Goal: Task Accomplishment & Management: Manage account settings

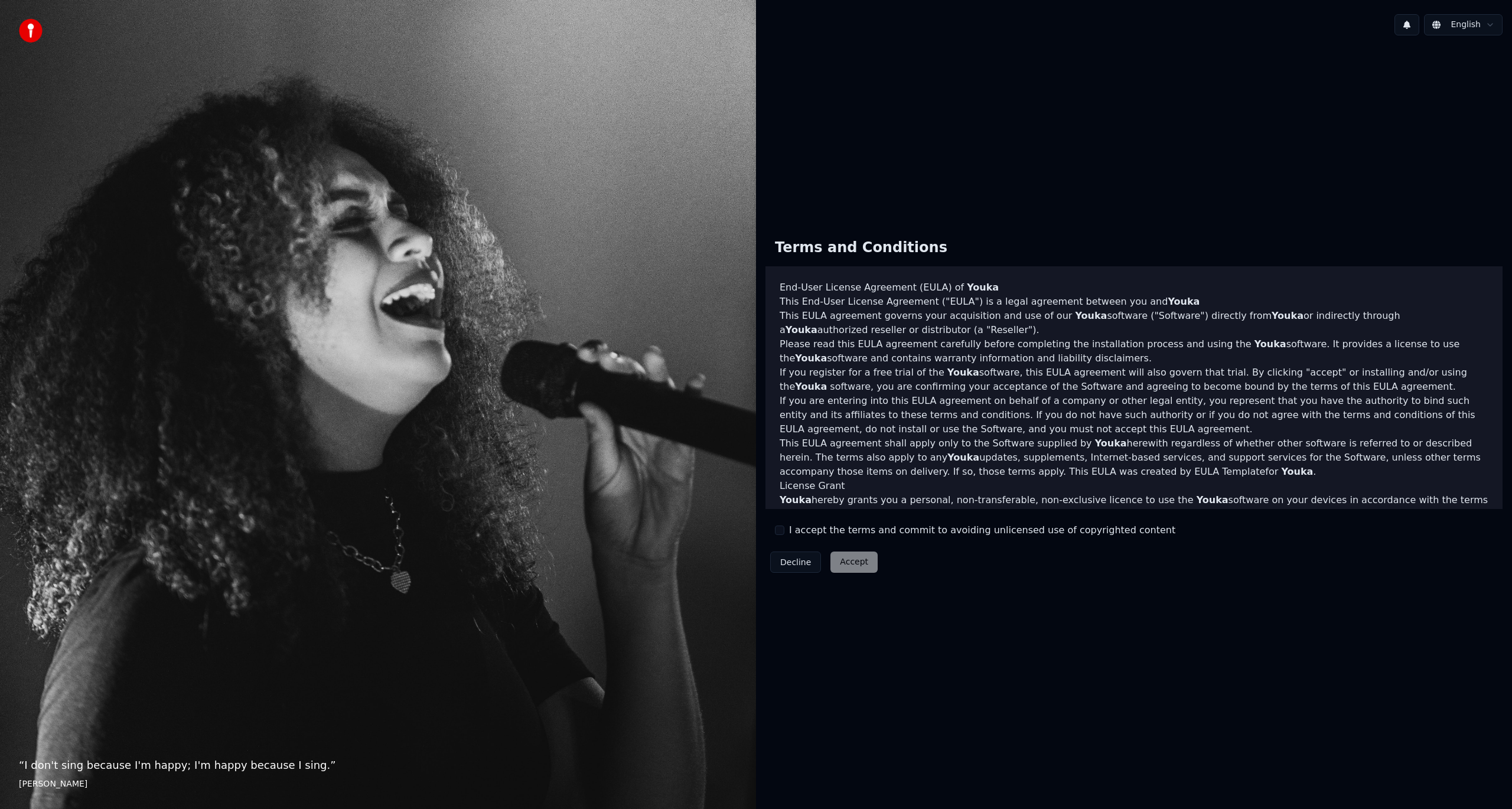
click at [777, 535] on button "I accept the terms and commit to avoiding unlicensed use of copyrighted content" at bounding box center [780, 530] width 10 height 10
click at [848, 553] on button "Accept" at bounding box center [854, 562] width 47 height 21
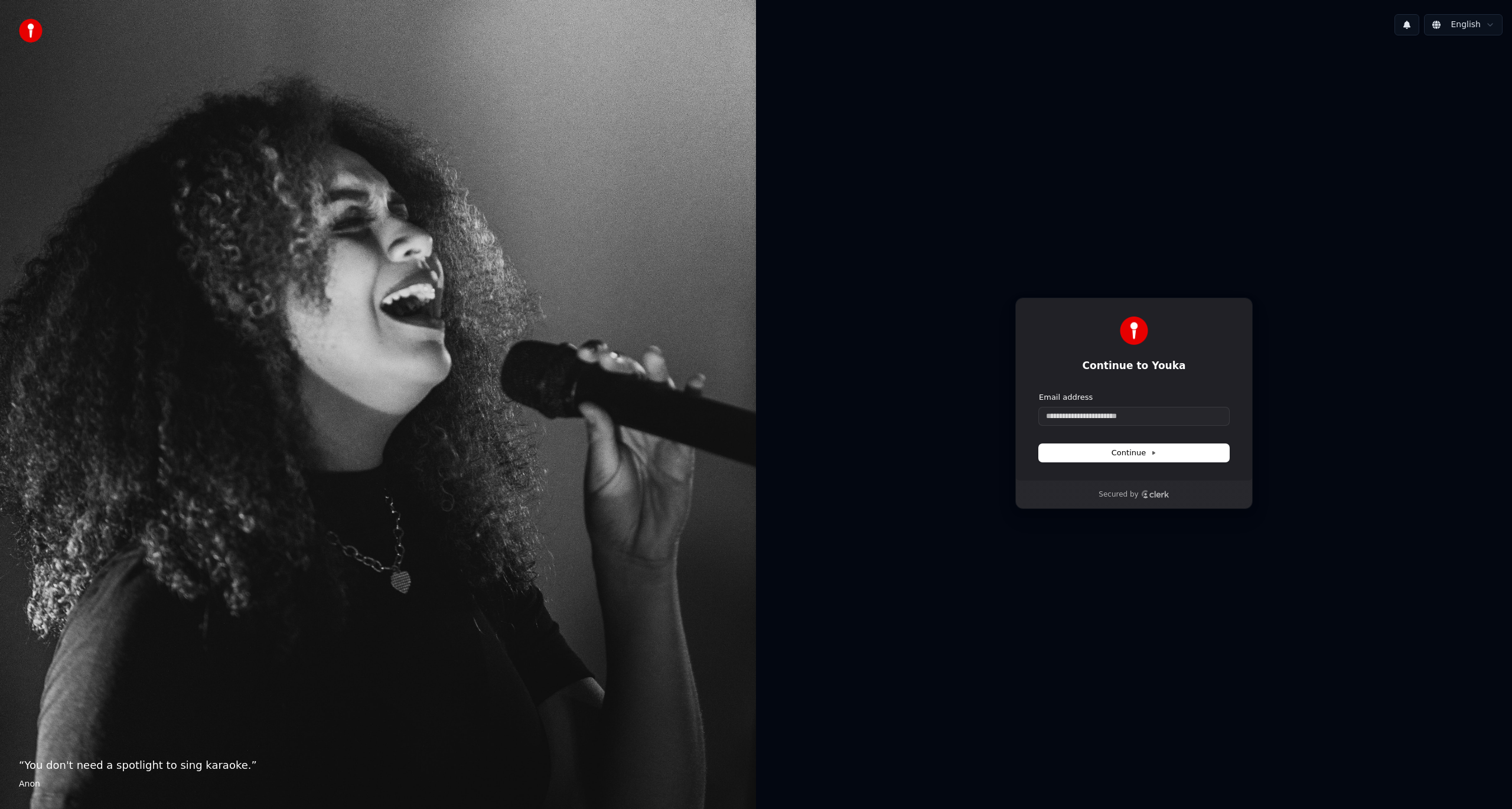
click at [1158, 402] on div "Email address" at bounding box center [1134, 397] width 190 height 11
click at [1146, 407] on input "Email address" at bounding box center [1134, 416] width 190 height 18
click at [1039, 392] on button "submit" at bounding box center [1039, 392] width 0 height 0
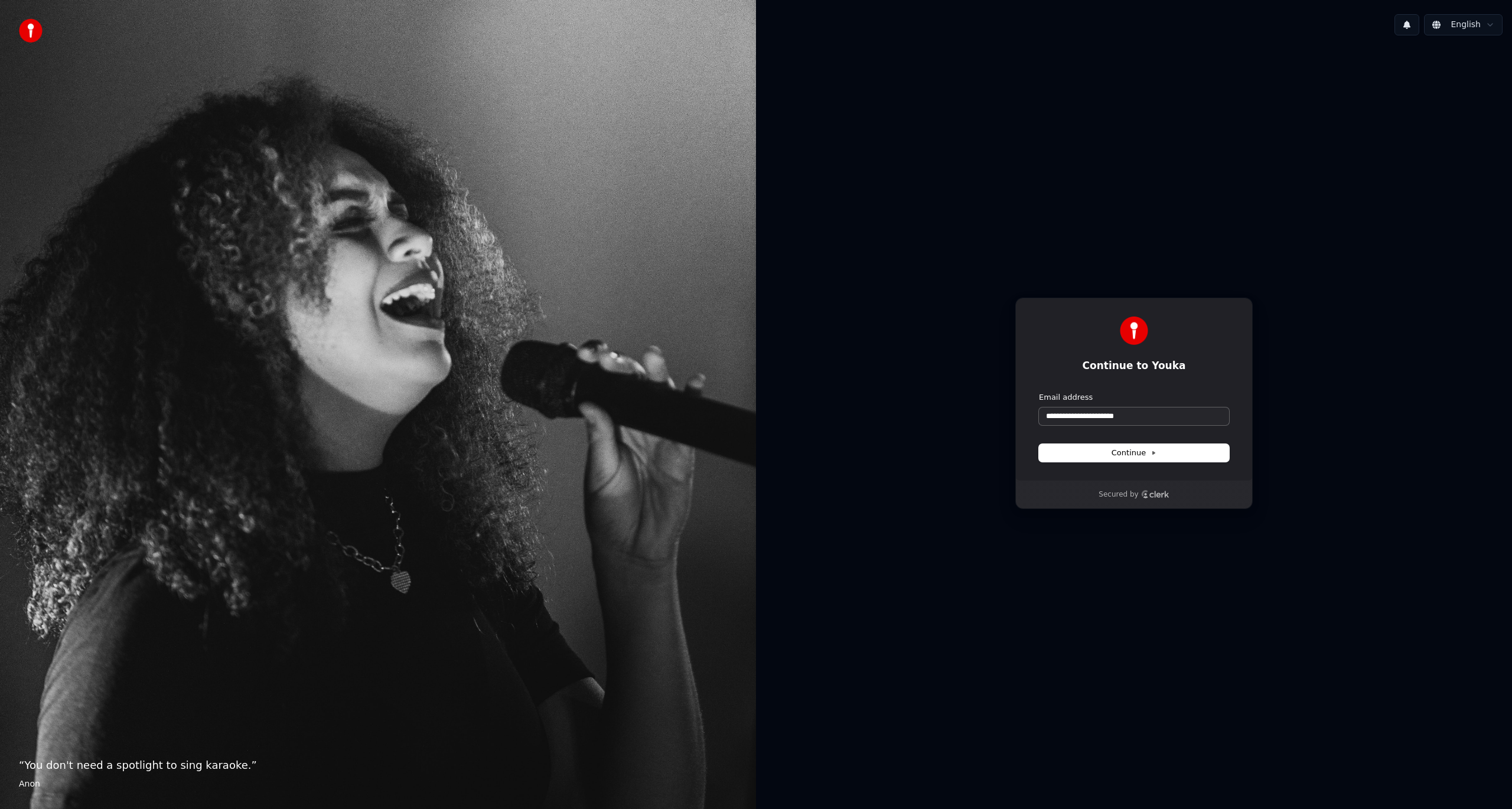
type input "**********"
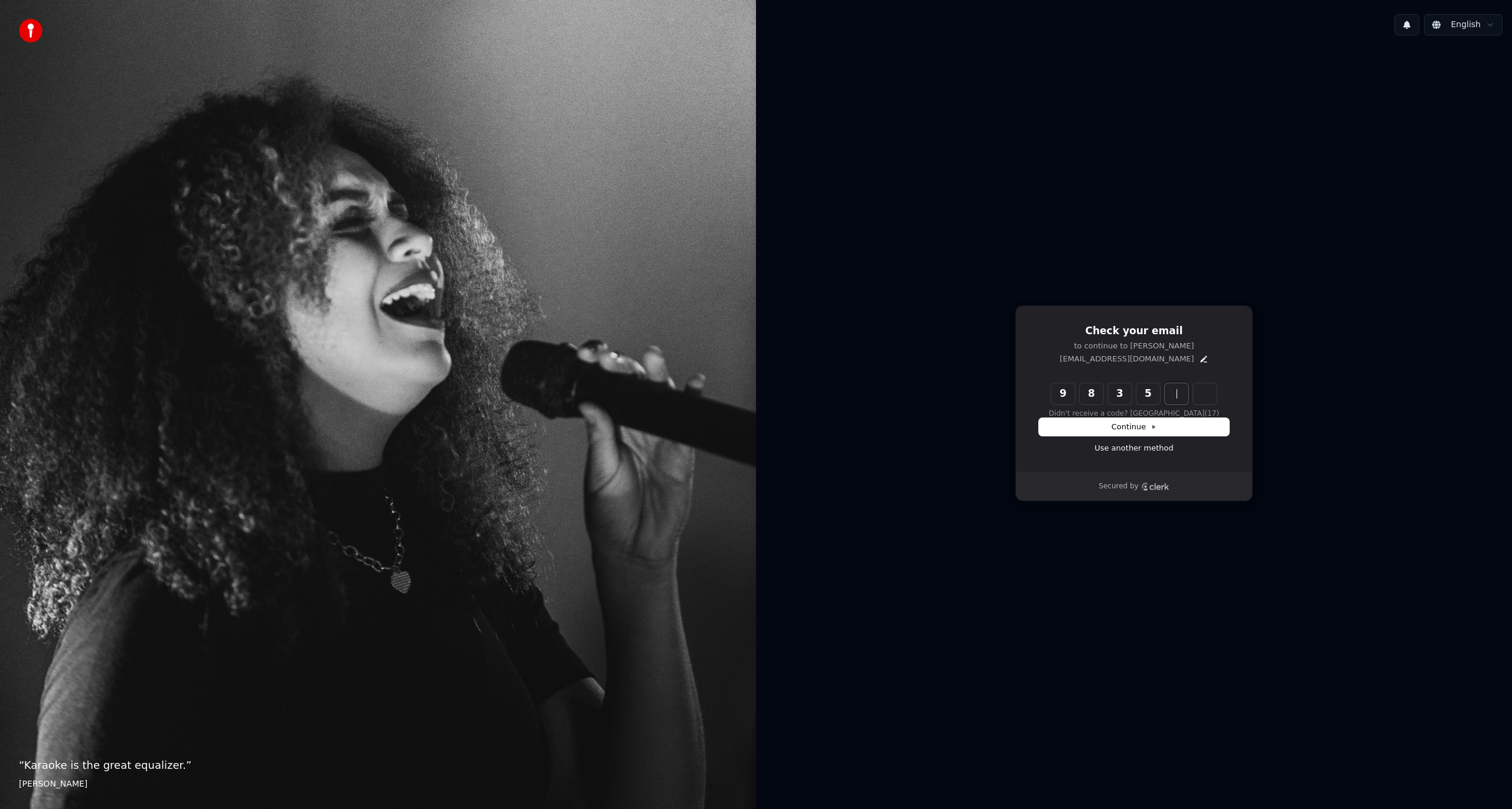
type input "******"
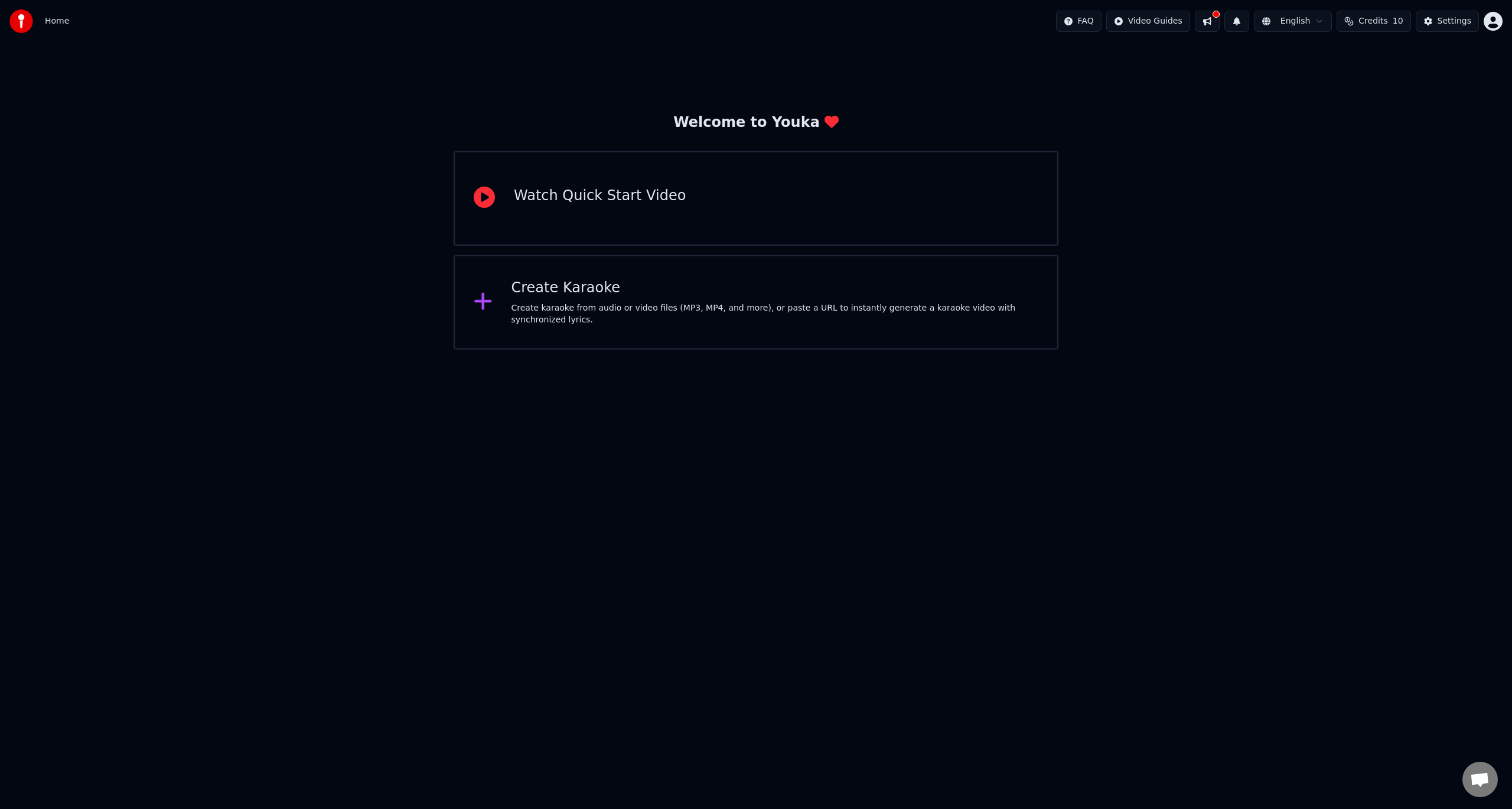
click at [438, 349] on html "Home FAQ Video Guides English Credits 10 Settings Welcome to Youka Watch Quick …" at bounding box center [756, 174] width 1512 height 349
click at [649, 298] on div "Create Karaoke" at bounding box center [775, 288] width 527 height 19
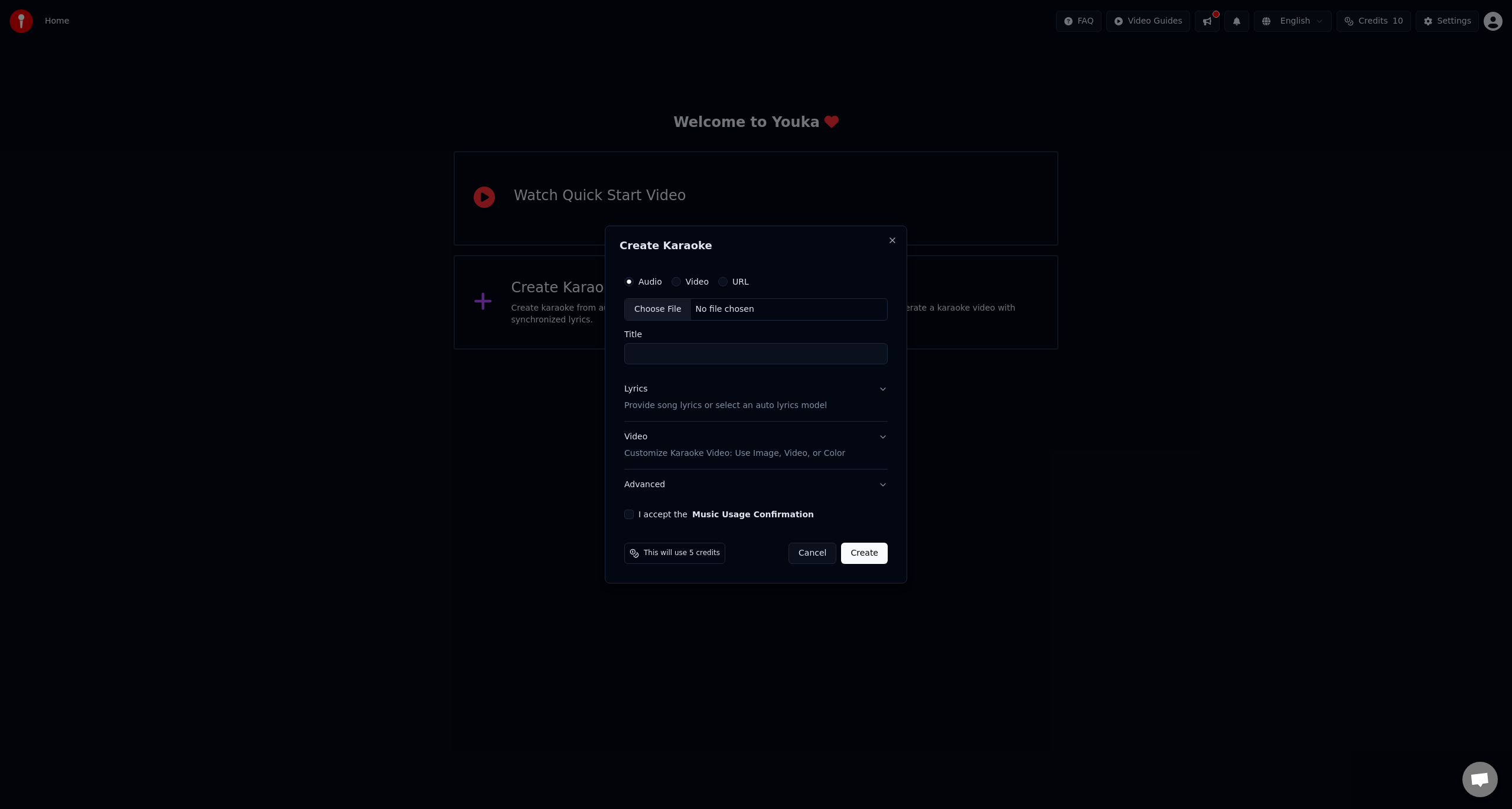
click at [678, 551] on span "This will use 5 credits" at bounding box center [681, 554] width 76 height 10
click at [810, 551] on button "Cancel" at bounding box center [813, 553] width 48 height 21
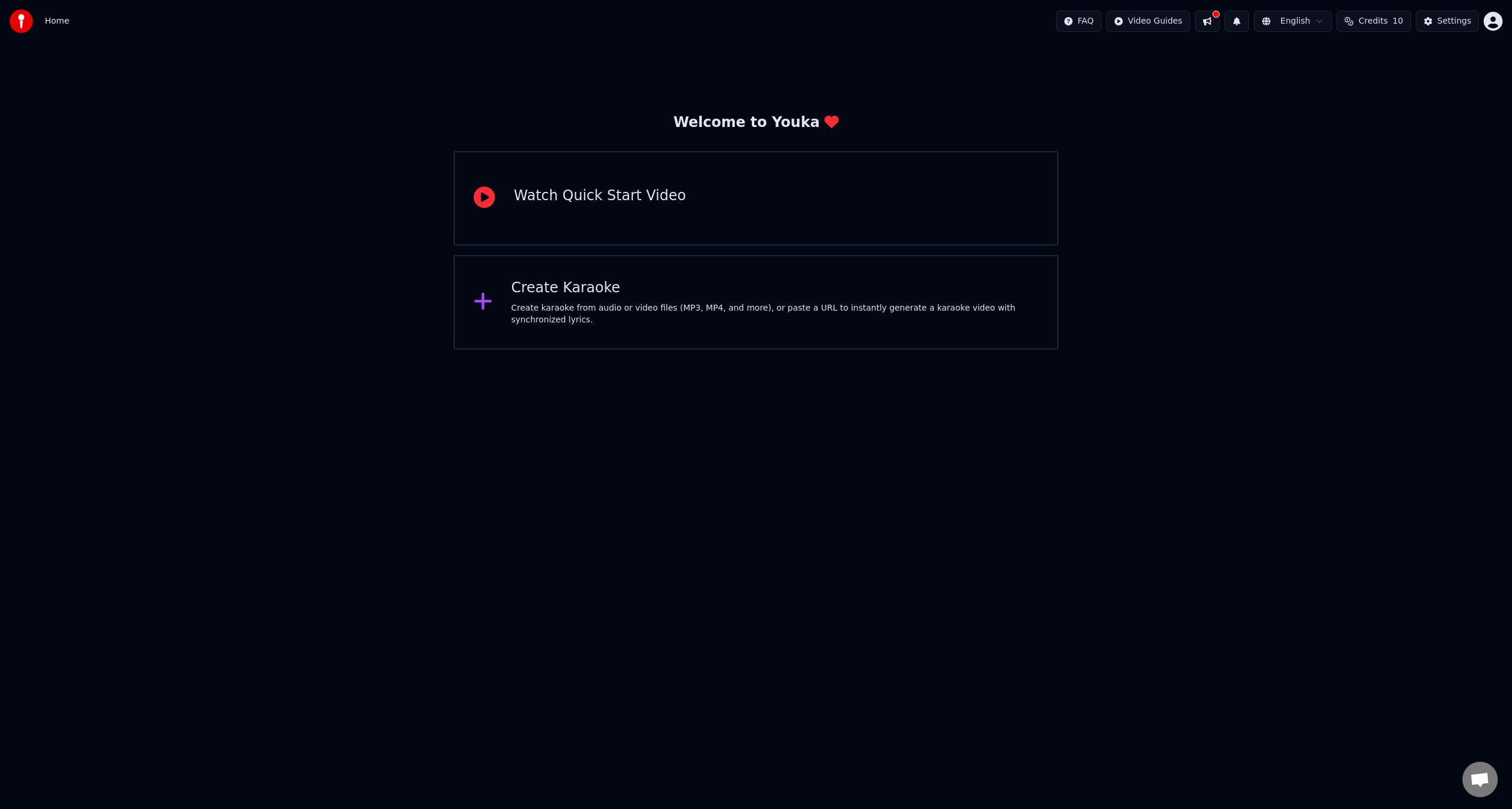
click at [1399, 20] on span "10" at bounding box center [1398, 22] width 11 height 12
click at [1422, 81] on td "23" at bounding box center [1422, 78] width 80 height 21
drag, startPoint x: 1317, startPoint y: 78, endPoint x: 1419, endPoint y: 83, distance: 102.1
click at [1419, 83] on tr "15 10 23" at bounding box center [1378, 78] width 167 height 21
click at [1419, 83] on td "23" at bounding box center [1422, 78] width 80 height 21
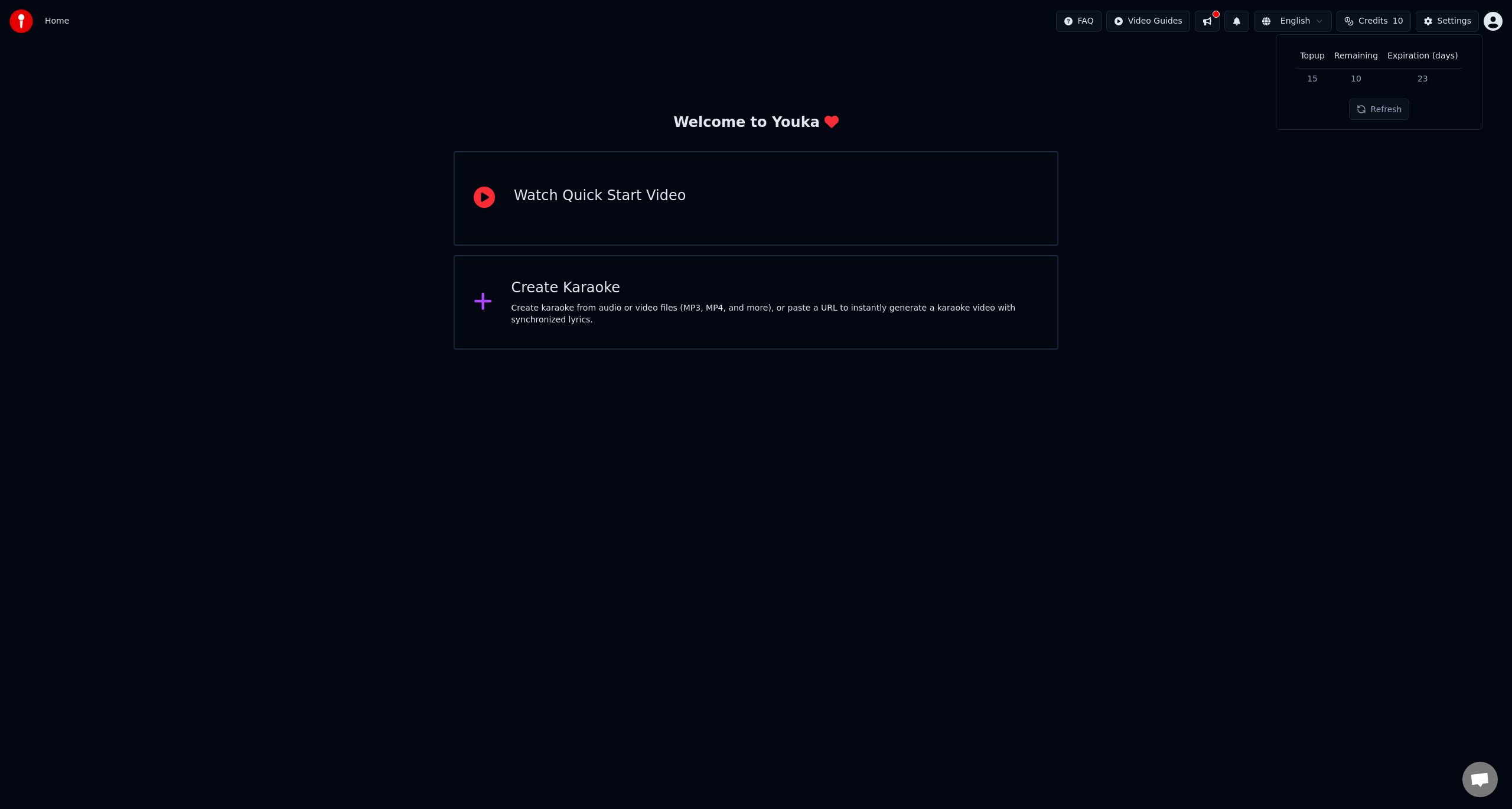
click at [1385, 103] on button "Refresh" at bounding box center [1380, 109] width 61 height 21
click at [1446, 22] on div "Settings" at bounding box center [1454, 22] width 34 height 12
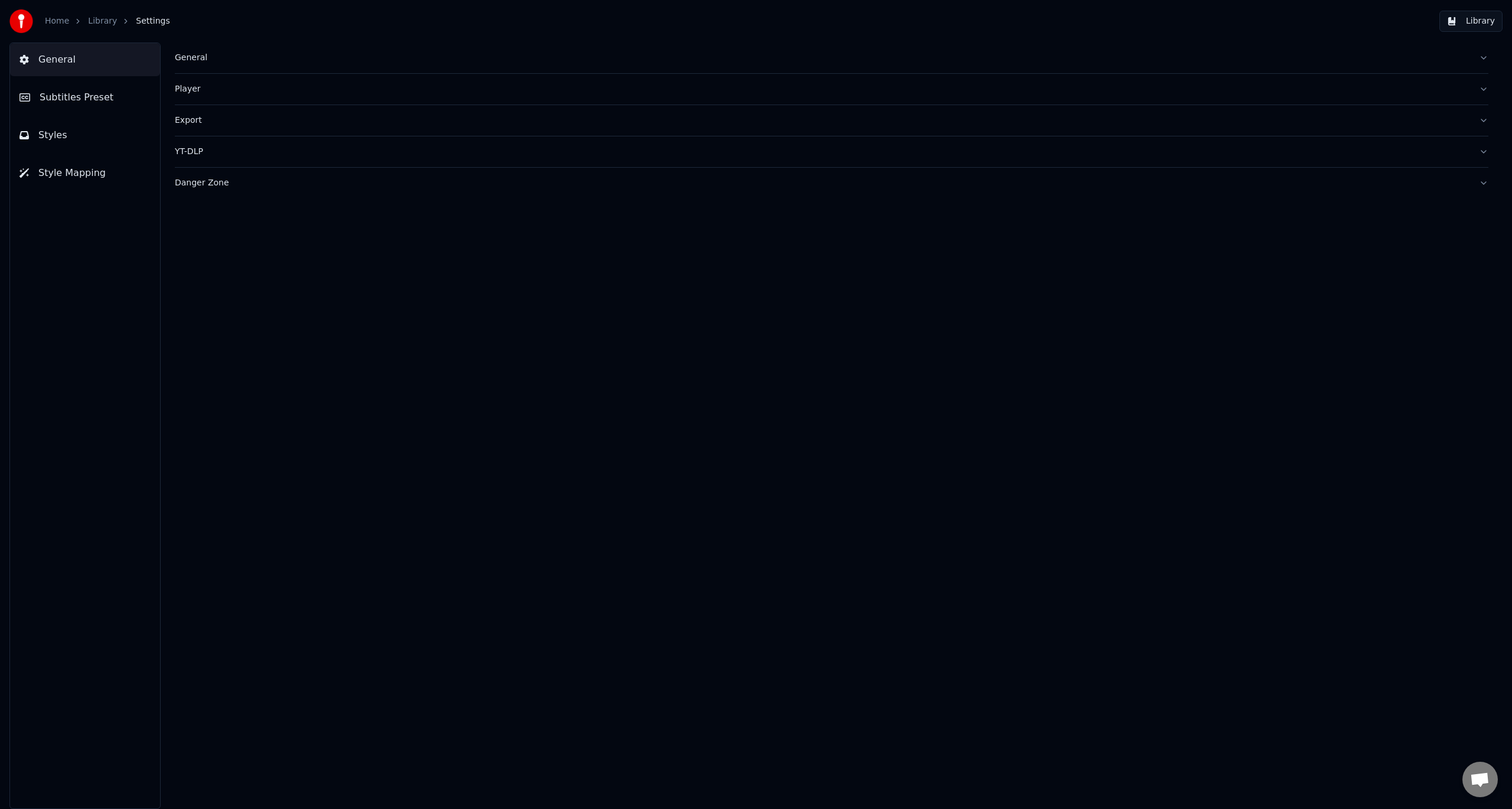
click at [188, 186] on div "Danger Zone" at bounding box center [822, 183] width 1294 height 12
click at [179, 150] on div "YT-DLP" at bounding box center [822, 152] width 1294 height 12
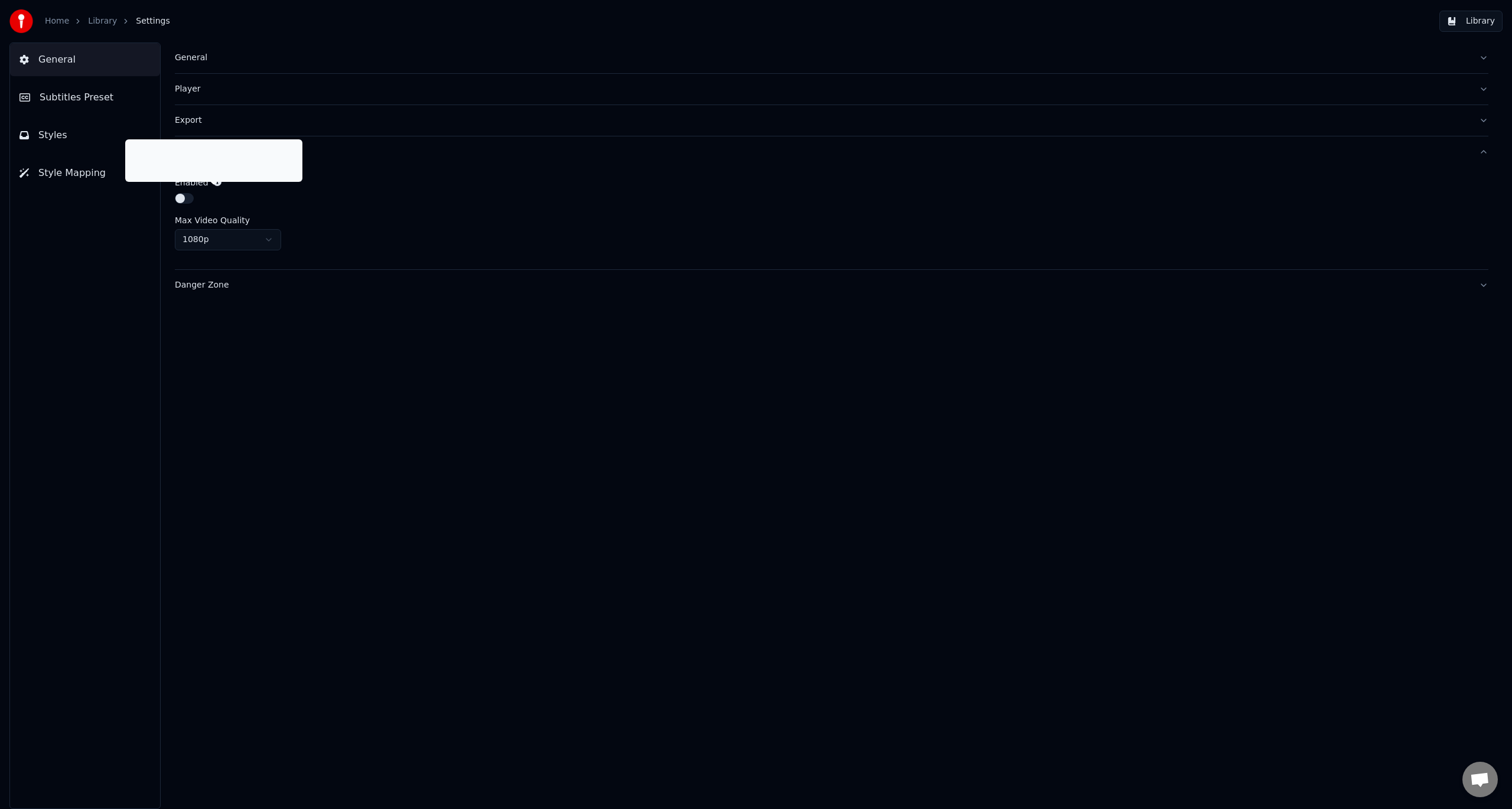
click at [215, 178] on icon at bounding box center [218, 182] width 8 height 8
click at [186, 194] on button "button" at bounding box center [185, 198] width 19 height 11
click at [236, 246] on html "Home Library Settings Library General Subtitles Preset Styles Style Mapping Gen…" at bounding box center [756, 404] width 1512 height 809
click at [179, 119] on div "Export" at bounding box center [822, 120] width 1294 height 12
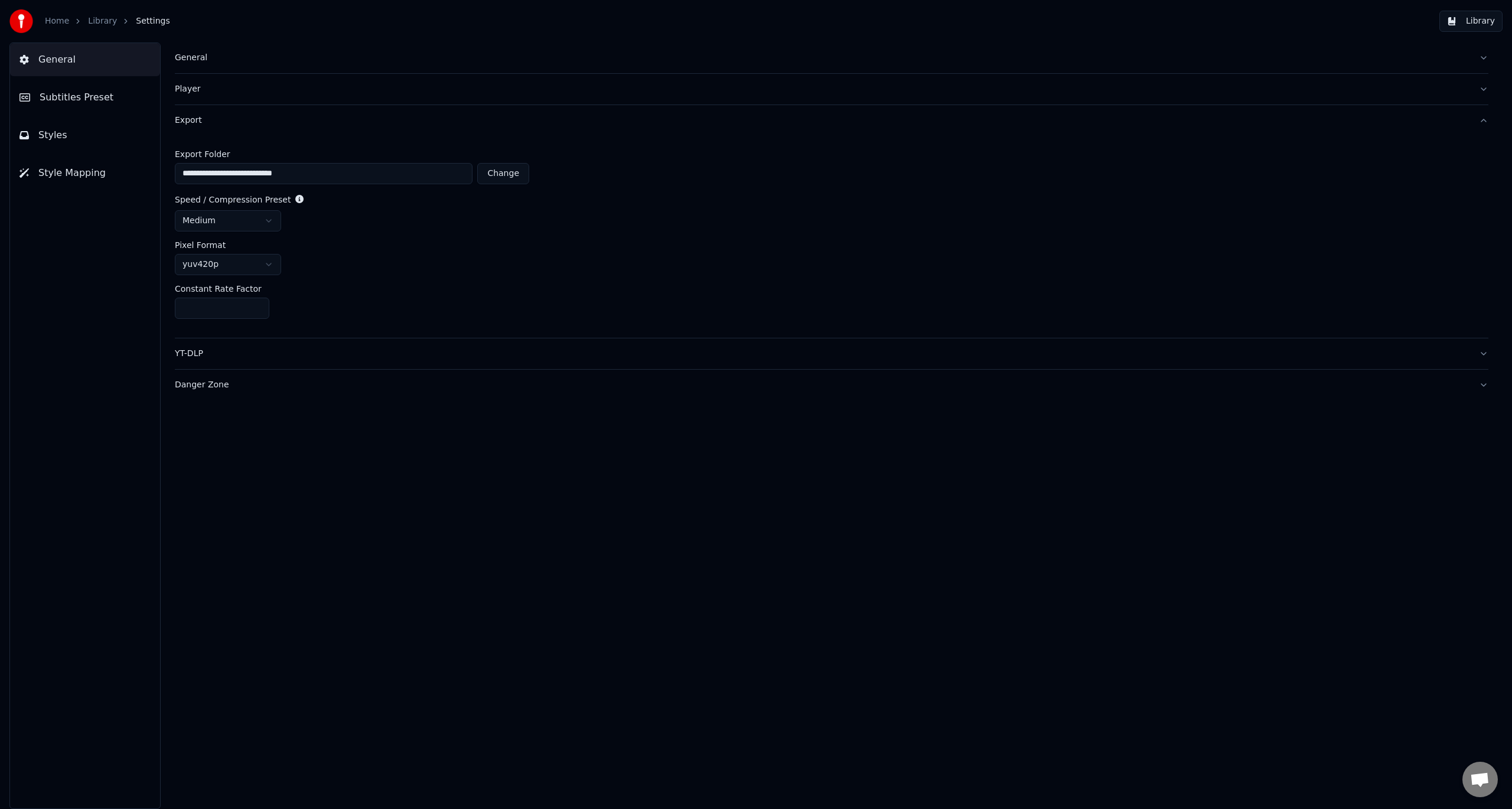
click at [235, 223] on html "**********" at bounding box center [756, 404] width 1512 height 809
click at [187, 95] on button "Player" at bounding box center [832, 89] width 1314 height 31
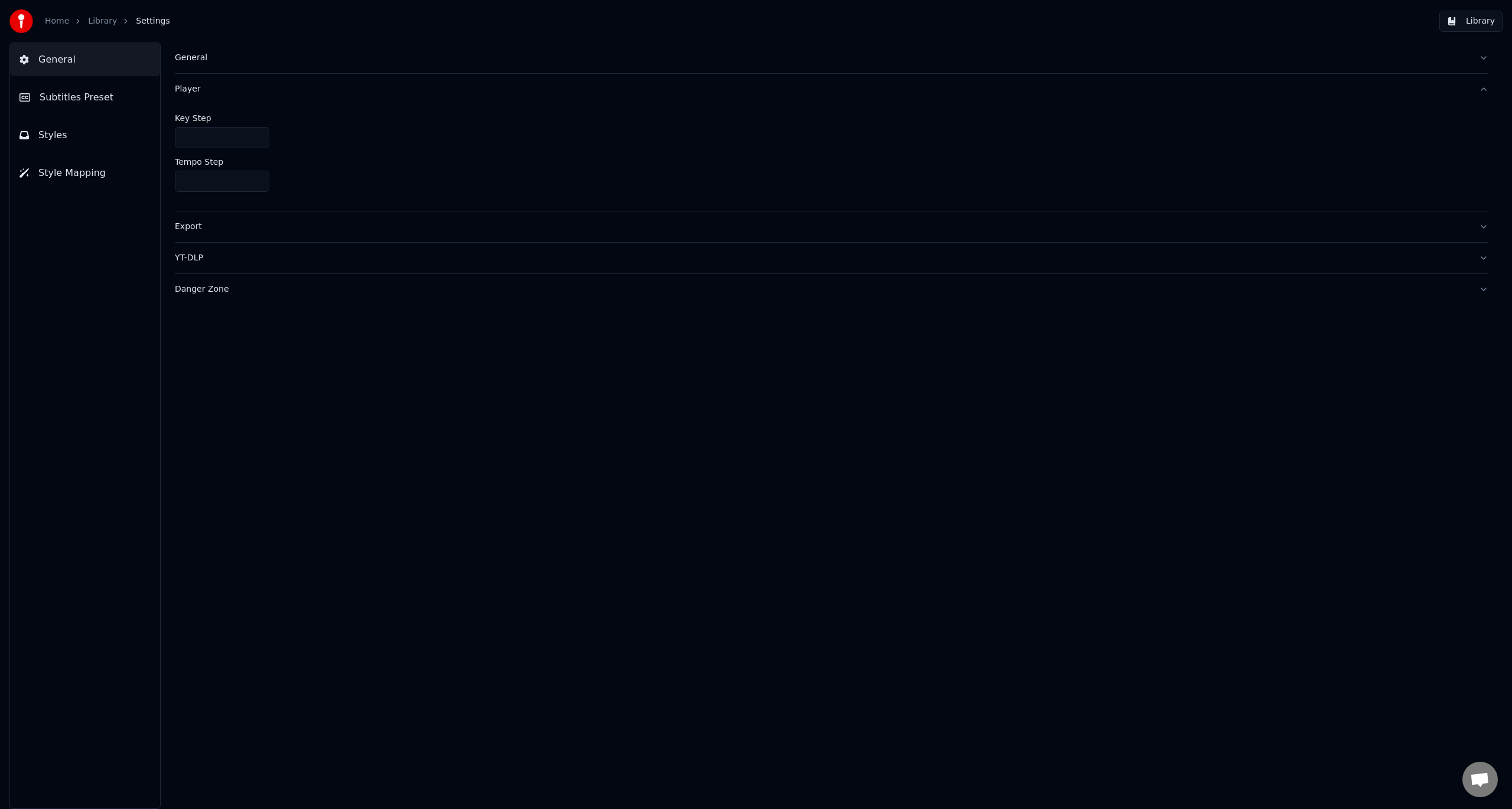
click at [195, 56] on div "General" at bounding box center [822, 58] width 1294 height 12
click at [66, 97] on span "Subtitles Preset" at bounding box center [76, 98] width 74 height 14
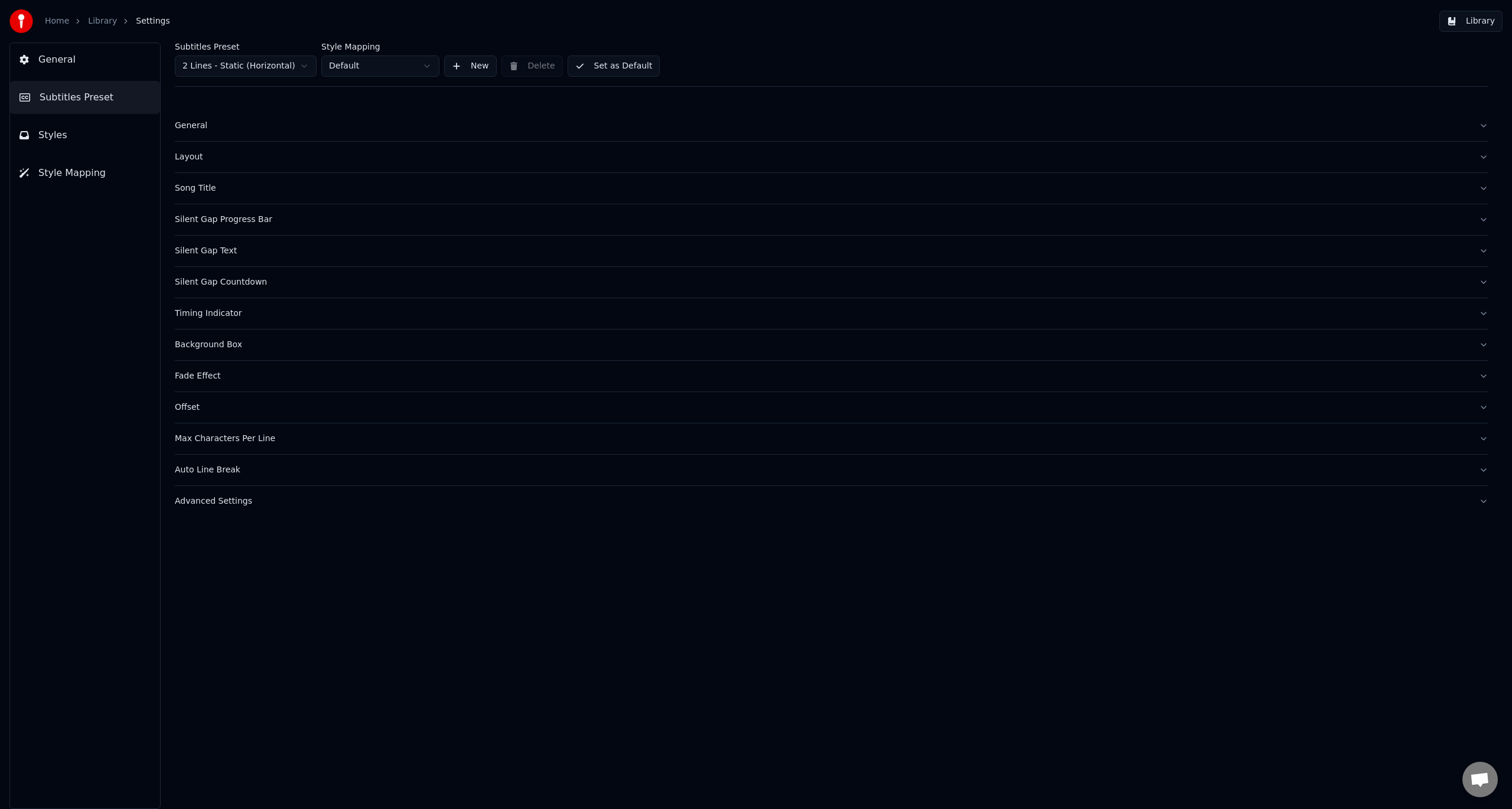
click at [50, 17] on link "Home" at bounding box center [57, 22] width 24 height 12
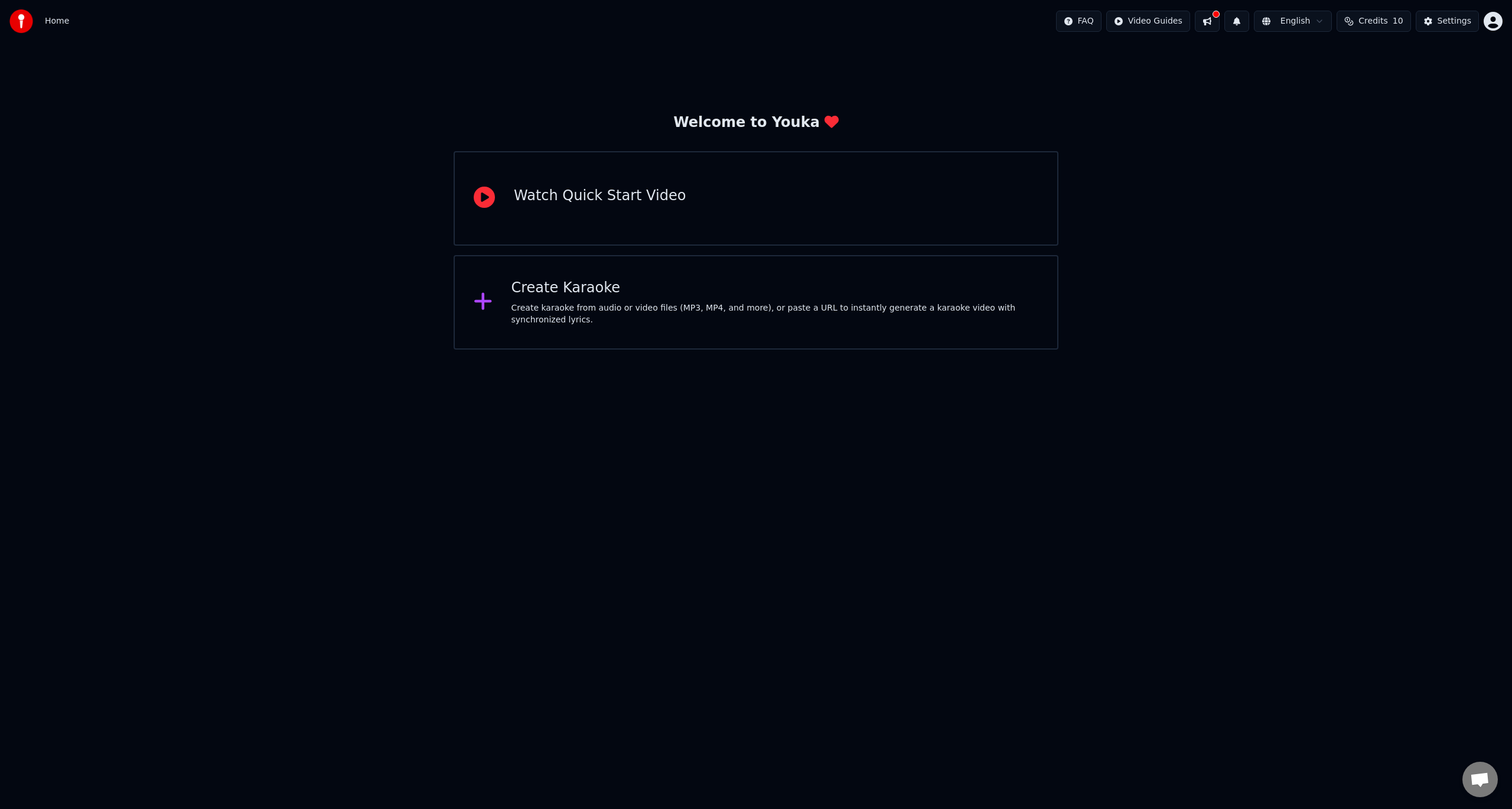
click at [1393, 15] on button "Credits 10" at bounding box center [1373, 21] width 74 height 21
click at [1329, 58] on th "Topup" at bounding box center [1312, 56] width 34 height 23
click at [1324, 76] on td "15" at bounding box center [1312, 78] width 34 height 21
click at [1317, 77] on td "15" at bounding box center [1312, 78] width 34 height 21
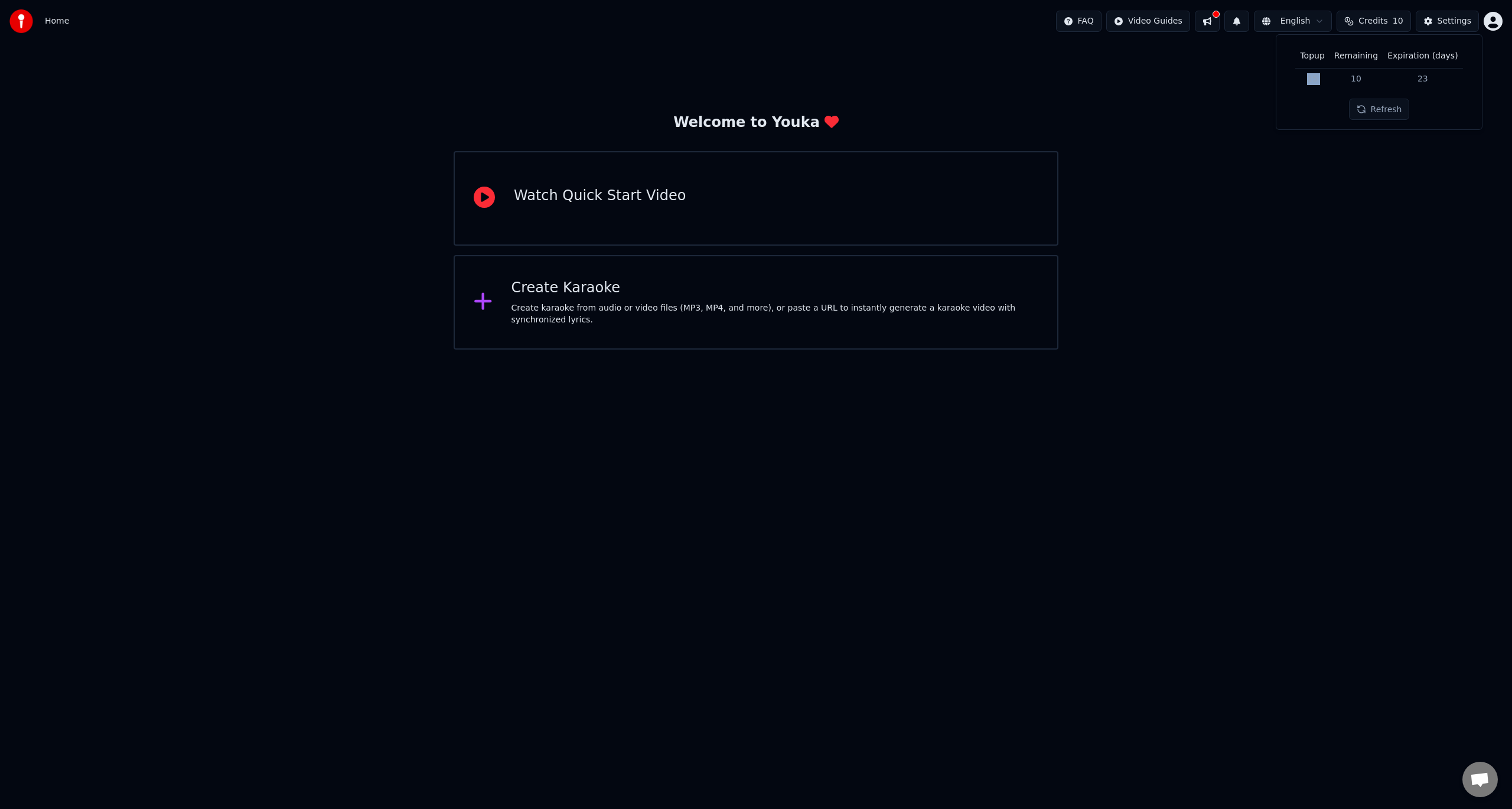
click at [1317, 76] on td "15" at bounding box center [1312, 78] width 34 height 21
click at [1353, 87] on td "10" at bounding box center [1356, 78] width 53 height 21
click at [1361, 89] on div "Topup Remaining Expiration (days) 15 10 23 Refresh" at bounding box center [1379, 82] width 186 height 76
click at [1353, 77] on td "10" at bounding box center [1356, 78] width 53 height 21
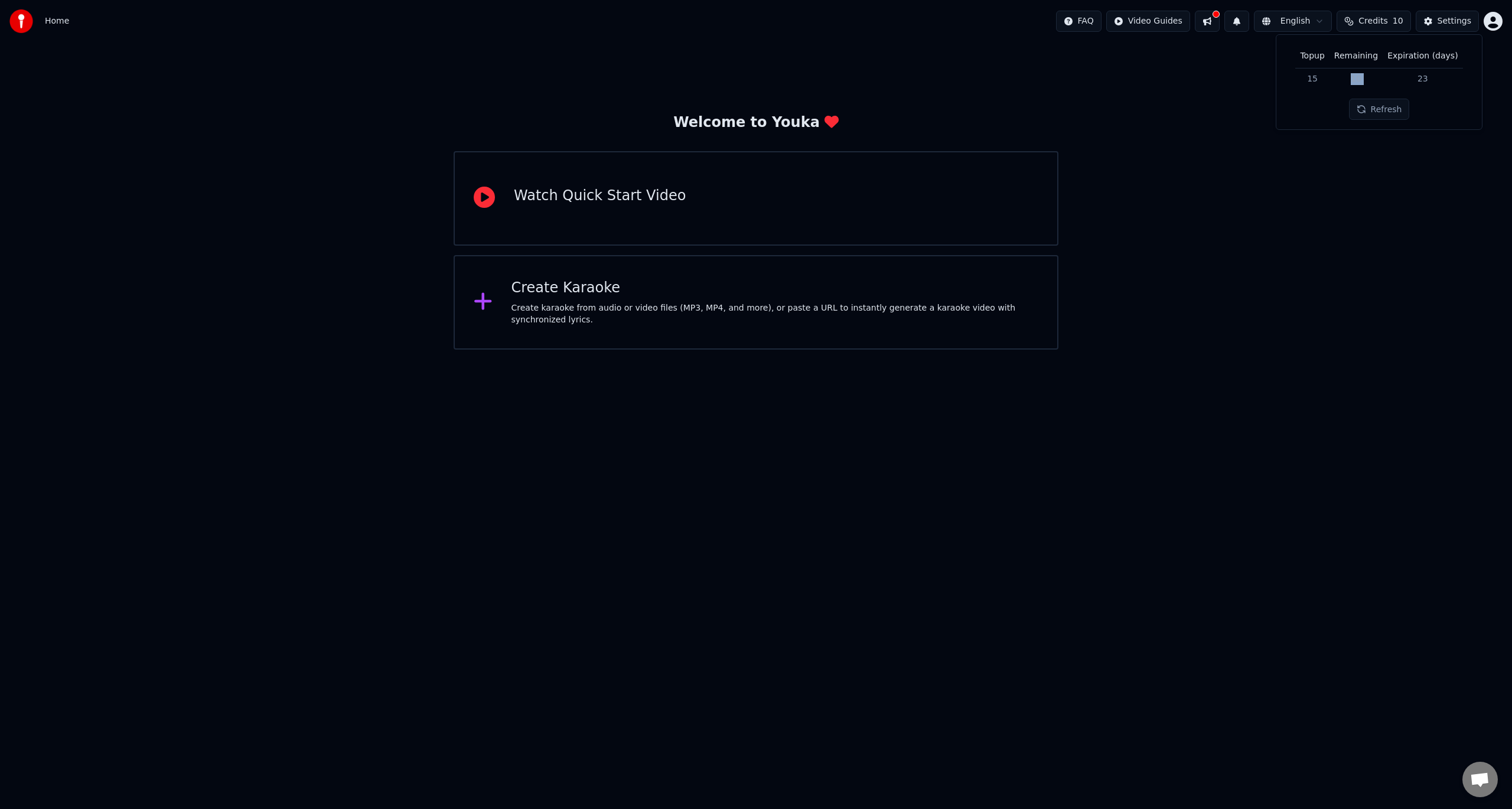
click at [1353, 77] on td "10" at bounding box center [1356, 78] width 53 height 21
click at [1491, 23] on html "Home FAQ Video Guides English Credits 10 Settings Welcome to Youka Watch Quick …" at bounding box center [756, 174] width 1512 height 349
click at [1432, 67] on div "Billing" at bounding box center [1441, 76] width 136 height 19
